Goal: Transaction & Acquisition: Purchase product/service

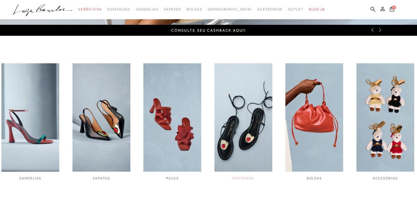
scroll to position [193, 0]
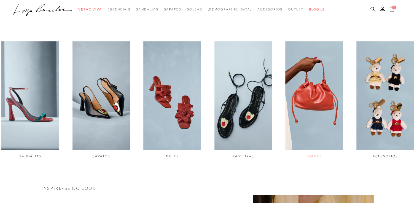
click at [315, 120] on img "5 / 6" at bounding box center [314, 95] width 58 height 109
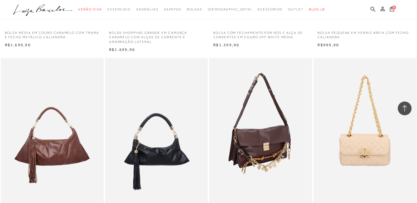
scroll to position [827, 0]
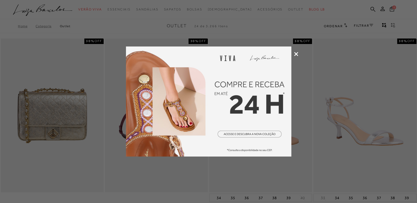
click at [295, 52] on icon at bounding box center [296, 54] width 4 height 4
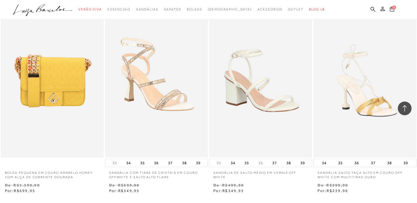
scroll to position [1047, 0]
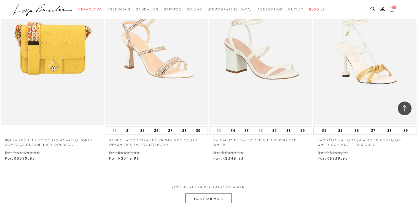
click at [215, 197] on button "MOSTRAR MAIS" at bounding box center [208, 199] width 46 height 11
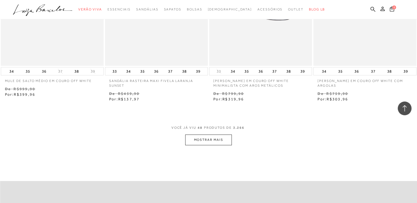
scroll to position [2287, 0]
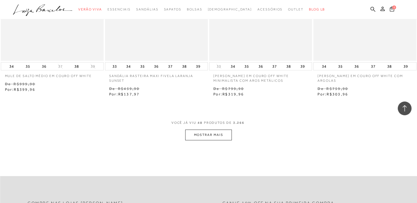
click at [213, 137] on button "MOSTRAR MAIS" at bounding box center [208, 135] width 46 height 11
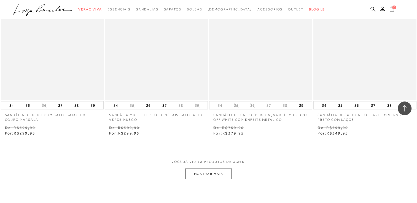
scroll to position [3472, 0]
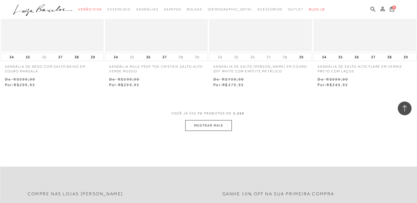
click at [204, 128] on button "MOSTRAR MAIS" at bounding box center [208, 125] width 46 height 11
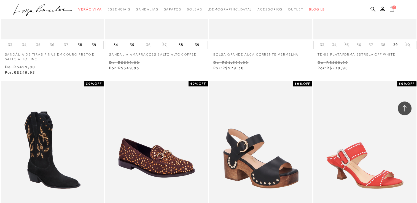
scroll to position [4602, 0]
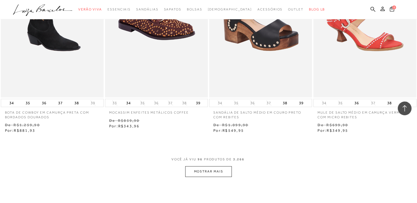
click at [201, 172] on button "MOSTRAR MAIS" at bounding box center [208, 171] width 46 height 11
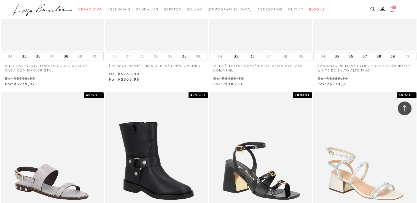
scroll to position [5043, 0]
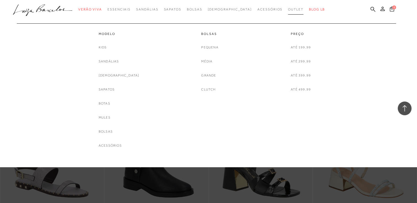
drag, startPoint x: 204, startPoint y: 11, endPoint x: 284, endPoint y: 10, distance: 80.7
click at [288, 10] on span "Outlet" at bounding box center [295, 9] width 15 height 4
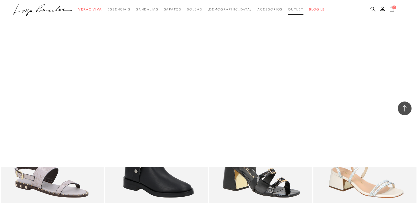
click at [288, 10] on span "Outlet" at bounding box center [295, 9] width 15 height 4
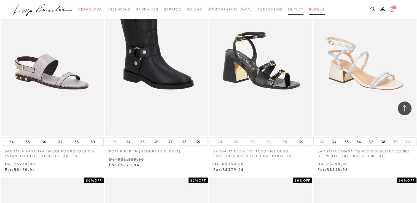
scroll to position [5153, 0]
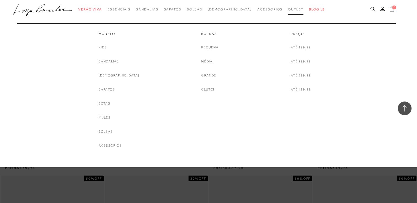
click at [288, 11] on span "Outlet" at bounding box center [295, 9] width 15 height 4
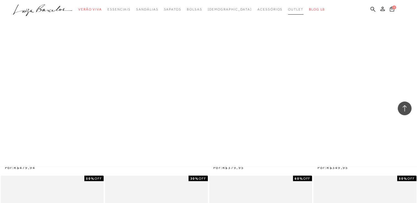
click at [288, 11] on span "Outlet" at bounding box center [295, 9] width 15 height 4
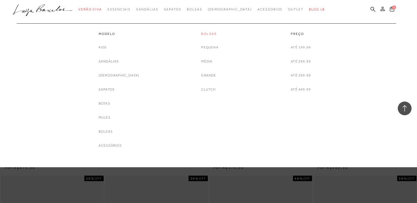
click at [211, 34] on link "Bolsas" at bounding box center [209, 34] width 17 height 5
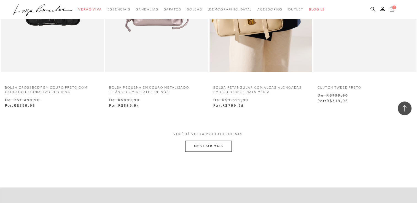
scroll to position [1102, 0]
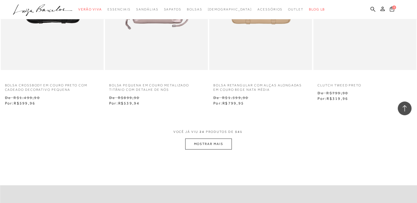
click at [214, 144] on button "MOSTRAR MAIS" at bounding box center [208, 144] width 46 height 11
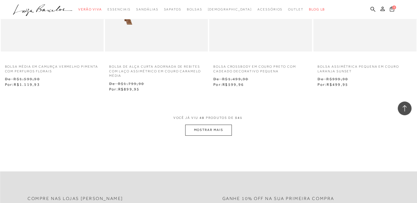
scroll to position [2315, 0]
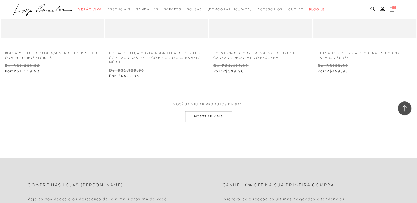
click at [213, 119] on button "MOSTRAR MAIS" at bounding box center [208, 116] width 46 height 11
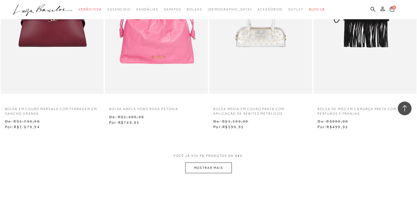
scroll to position [3444, 0]
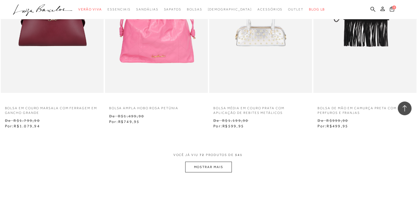
click at [223, 166] on button "MOSTRAR MAIS" at bounding box center [208, 167] width 46 height 11
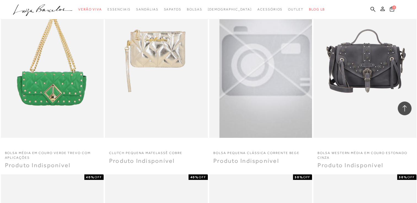
scroll to position [3996, 0]
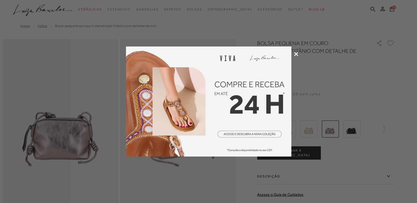
click at [295, 54] on icon at bounding box center [296, 54] width 4 height 4
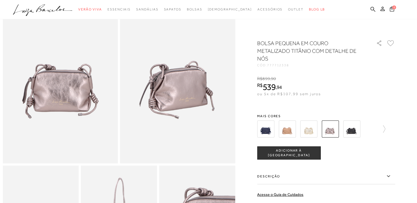
scroll to position [28, 0]
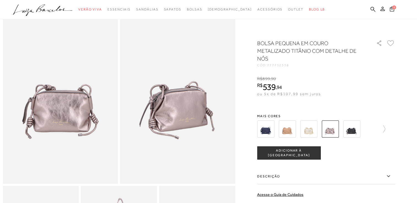
click at [349, 133] on img at bounding box center [351, 129] width 17 height 17
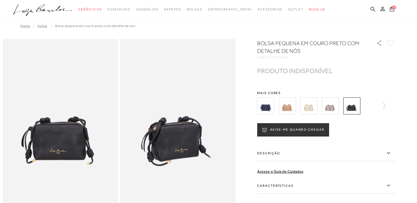
click at [289, 109] on img at bounding box center [287, 106] width 17 height 17
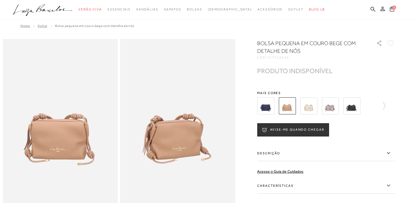
click at [314, 112] on img at bounding box center [308, 106] width 17 height 17
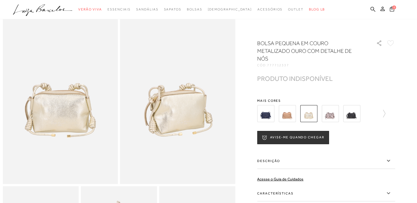
scroll to position [28, 0]
click at [327, 112] on img at bounding box center [330, 113] width 17 height 17
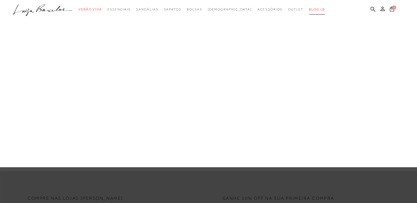
scroll to position [138, 0]
